Goal: Transaction & Acquisition: Purchase product/service

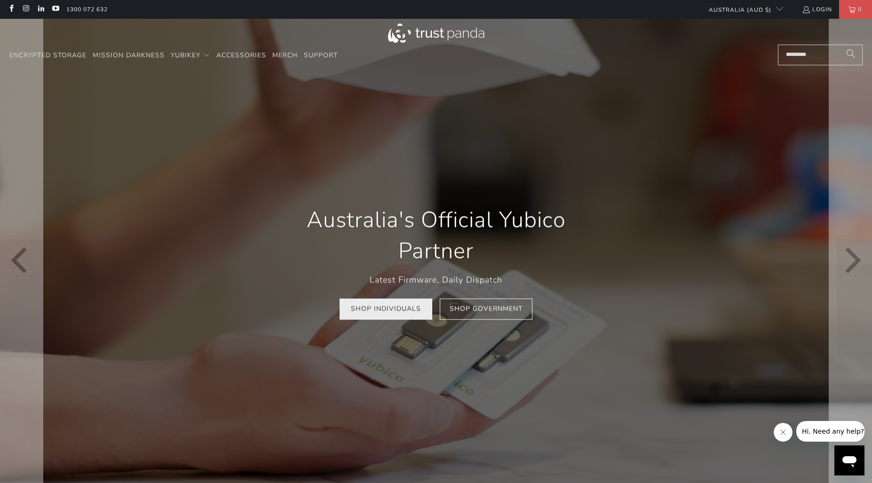
click at [400, 316] on link "Shop Individuals" at bounding box center [385, 309] width 93 height 21
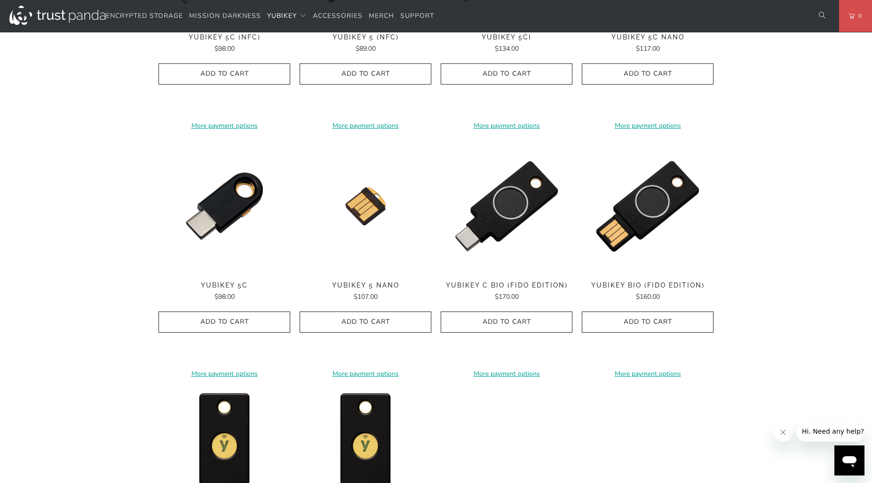
scroll to position [808, 0]
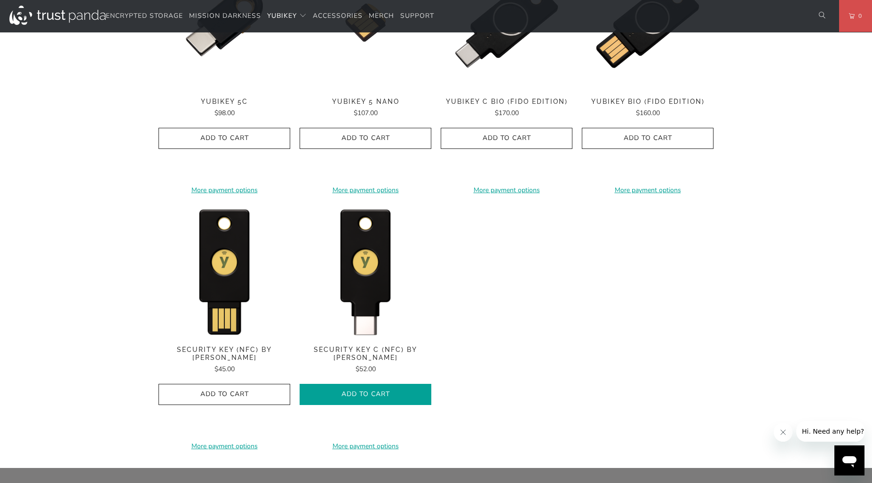
click at [376, 396] on span "Add to Cart" at bounding box center [365, 395] width 112 height 8
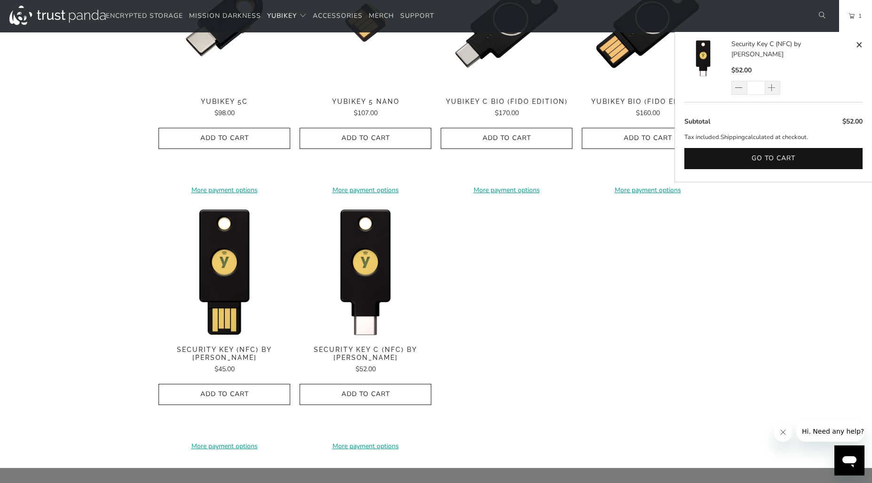
click at [562, 344] on div "**********" at bounding box center [435, 84] width 555 height 753
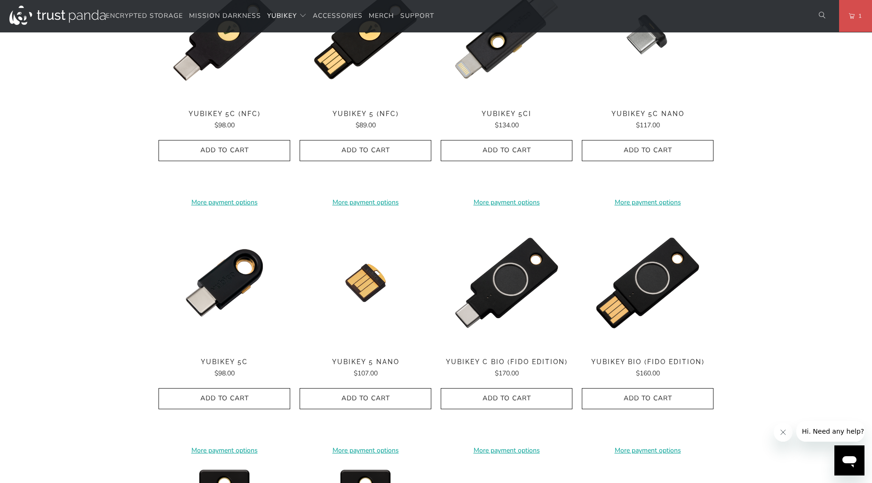
scroll to position [0, 0]
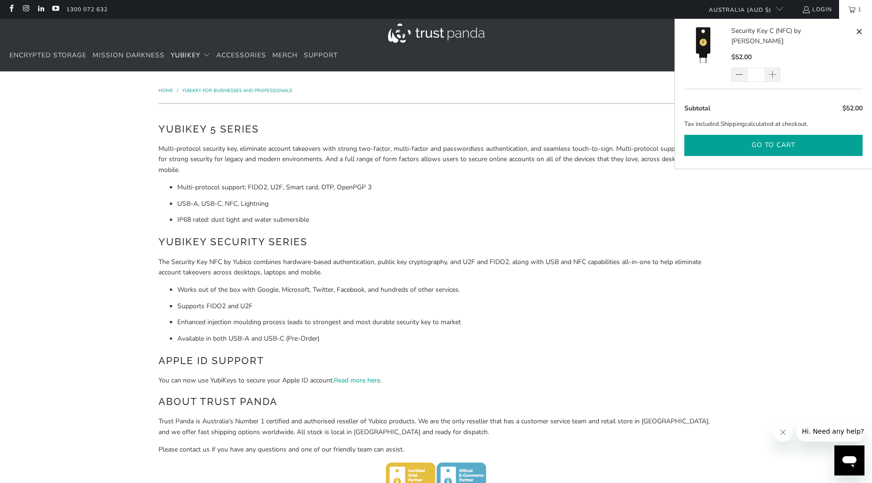
click at [819, 135] on button "Go to cart" at bounding box center [773, 145] width 178 height 21
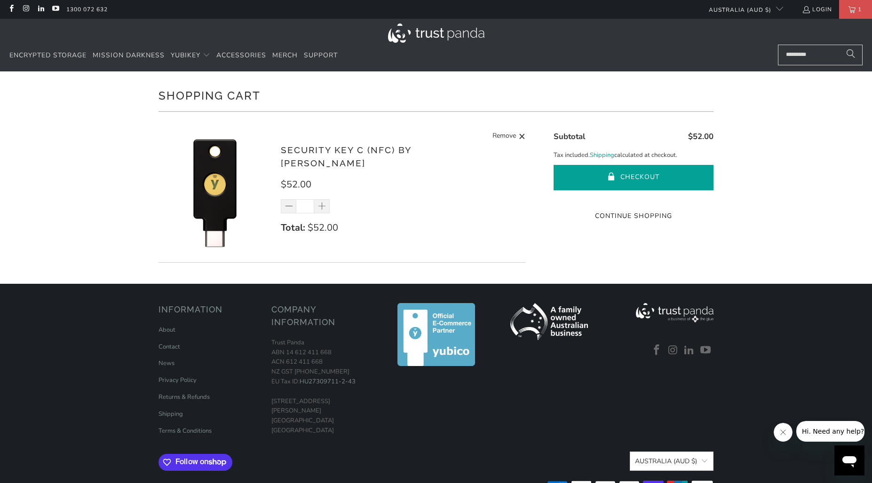
click at [705, 178] on button "Checkout" at bounding box center [633, 177] width 160 height 25
